Goal: Find specific page/section: Find specific page/section

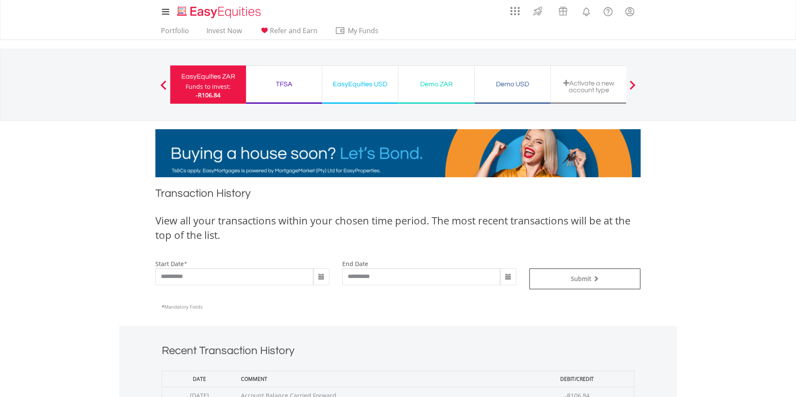
click at [286, 87] on div "TFSA" at bounding box center [284, 84] width 66 height 12
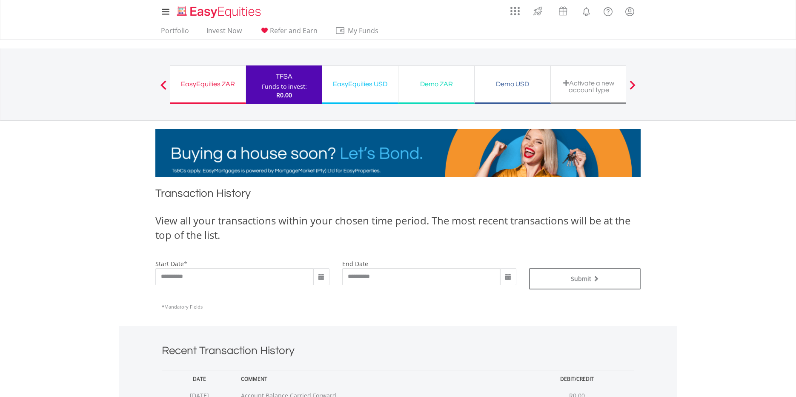
click at [357, 83] on div "EasyEquities USD" at bounding box center [360, 84] width 66 height 12
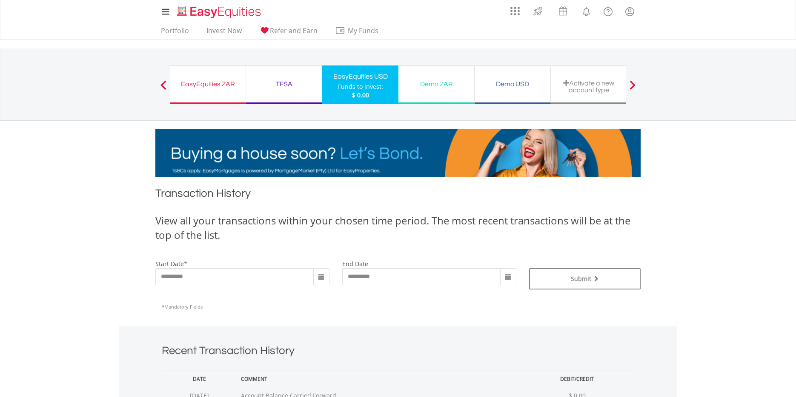
click at [517, 79] on div "Demo USD" at bounding box center [513, 84] width 66 height 12
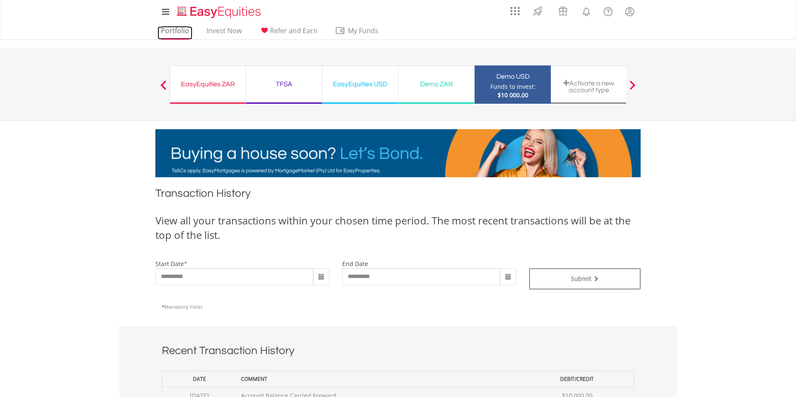
click at [169, 31] on link "Portfolio" at bounding box center [174, 32] width 35 height 13
